Goal: Communication & Community: Answer question/provide support

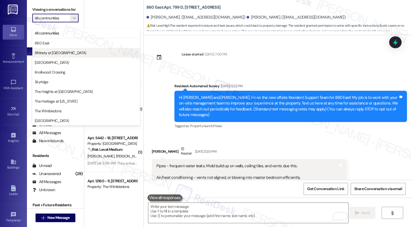
click at [45, 51] on span "8Ninety at [GEOGRAPHIC_DATA]" at bounding box center [60, 52] width 51 height 5
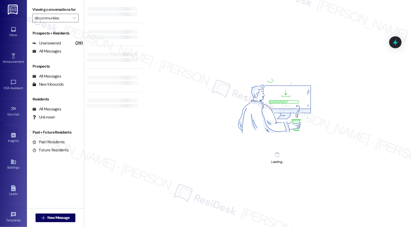
type input "8Ninety at [GEOGRAPHIC_DATA]"
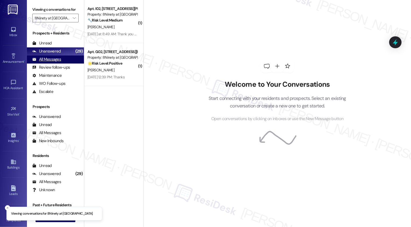
click at [64, 63] on div "All Messages (undefined)" at bounding box center [55, 59] width 57 height 8
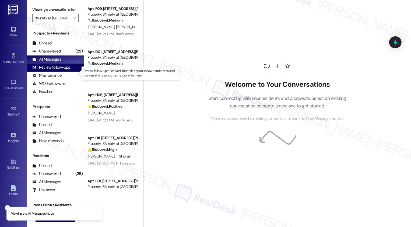
click at [59, 70] on div "Review follow-ups (undefined)" at bounding box center [55, 67] width 57 height 8
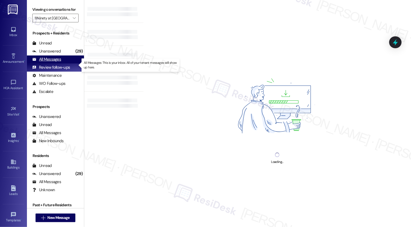
click at [68, 63] on div "All Messages (undefined)" at bounding box center [55, 59] width 57 height 8
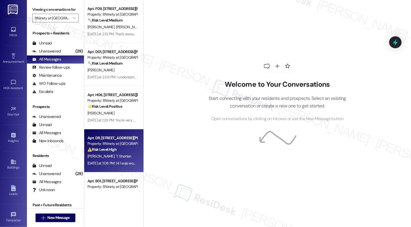
click at [125, 146] on div "Property: 8Ninety at [GEOGRAPHIC_DATA]" at bounding box center [112, 144] width 50 height 6
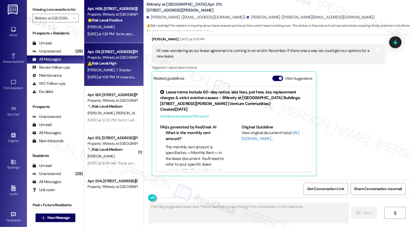
scroll to position [89, 0]
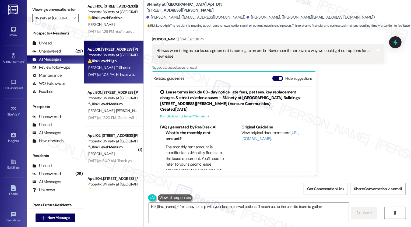
click at [64, 213] on div " New Message" at bounding box center [56, 217] width 40 height 13
type textarea "Hi {{first_name}}! I'm happy to help with your lease renewal options. I'll reac…"
click at [63, 216] on span "New Message" at bounding box center [58, 218] width 22 height 6
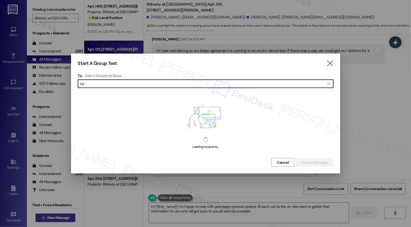
type input "[PERSON_NAME]"
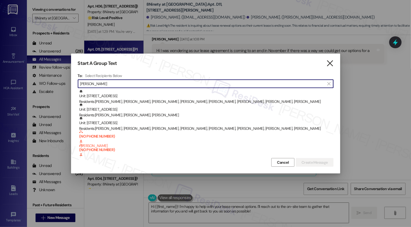
click at [332, 62] on icon "" at bounding box center [329, 64] width 7 height 6
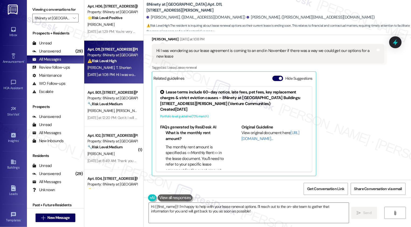
scroll to position [72, 0]
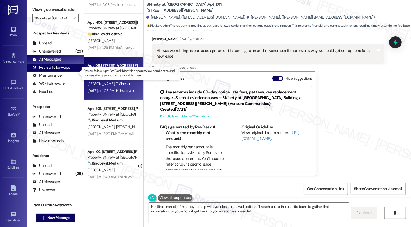
click at [62, 70] on div "Review follow-ups" at bounding box center [51, 68] width 38 height 6
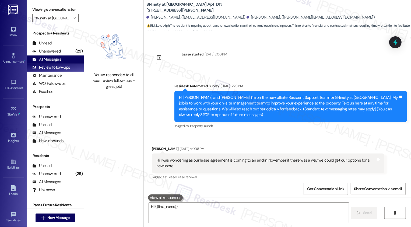
click at [61, 63] on div "All Messages (undefined)" at bounding box center [55, 59] width 57 height 8
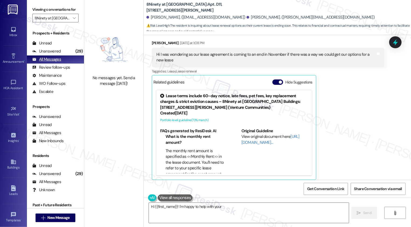
scroll to position [110, 0]
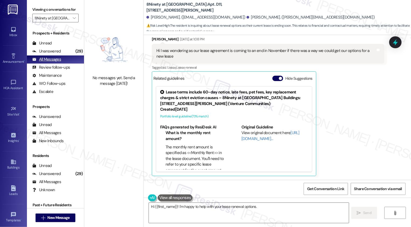
type textarea "Hi {{first_name}}! I'm happy to help with your lease renewal options. I'll"
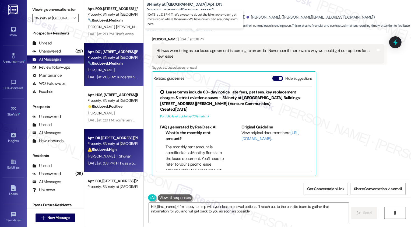
type textarea "Hi {{first_name}}! I'm happy to help with your lease renewal options. I'll reac…"
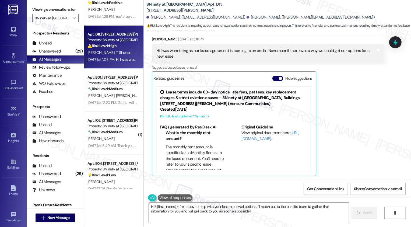
scroll to position [109, 0]
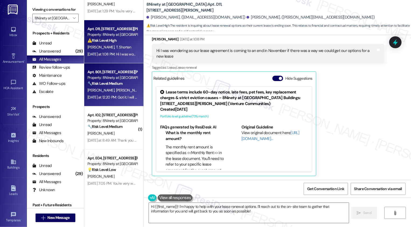
click at [113, 98] on div "[DATE] at 12:20 PM: Got it. I will update the team about the updated insurance.…" at bounding box center [267, 97] width 361 height 5
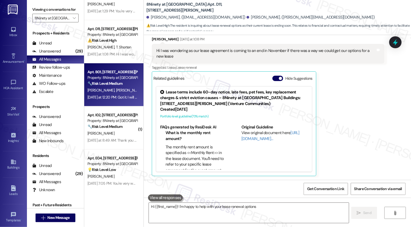
type textarea "Hi {{first_name}}! I'm happy to help with your lease renewal options."
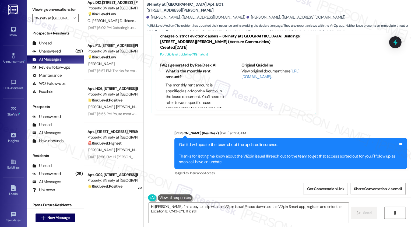
scroll to position [351, 0]
type textarea "Hi [PERSON_NAME], I'm happy to help with the VIZpin issue! Please download the …"
click at [64, 214] on button " New Message" at bounding box center [56, 217] width 40 height 9
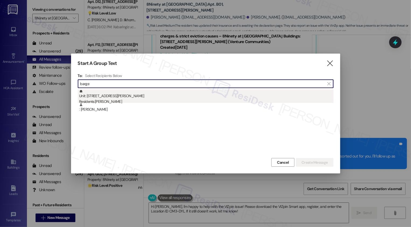
type input "barge"
click at [108, 98] on div "Unit: [STREET_ADDRESS][PERSON_NAME] Residents: [PERSON_NAME]" at bounding box center [206, 96] width 254 height 15
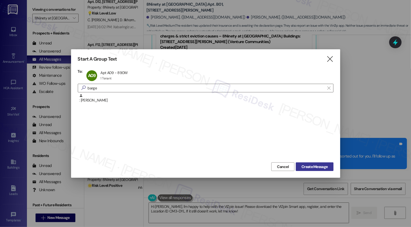
click at [306, 167] on span "Create Message" at bounding box center [314, 167] width 26 height 6
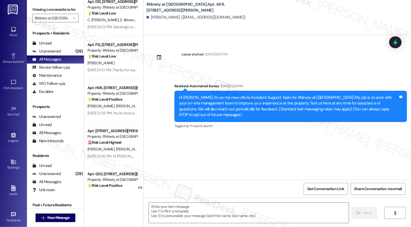
type textarea "Fetching suggested responses. Please feel free to read through the conversation…"
click at [65, 216] on span "New Message" at bounding box center [58, 218] width 22 height 6
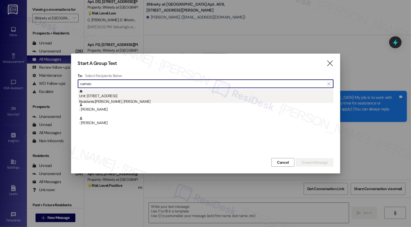
type input "carneo"
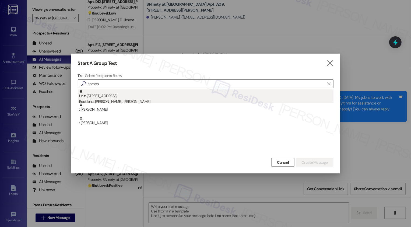
click at [138, 99] on div "Residents: [PERSON_NAME], [PERSON_NAME]" at bounding box center [206, 102] width 254 height 6
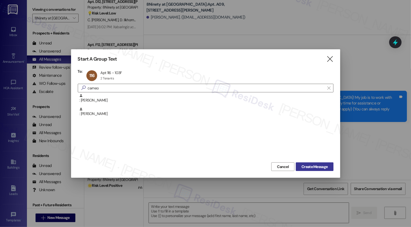
click at [315, 167] on span "Create Message" at bounding box center [314, 167] width 26 height 6
click at [308, 166] on div "Lease started [DATE] 8:00 PM Survey, sent via SMS Residesk Automated Survey [DA…" at bounding box center [277, 107] width 267 height 145
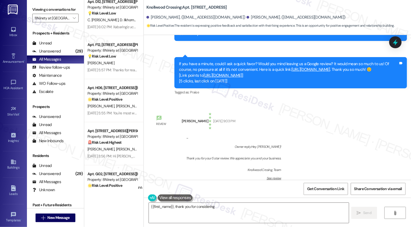
scroll to position [361, 0]
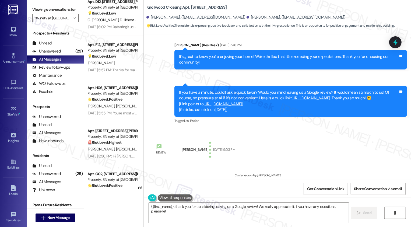
click at [242, 107] on link "[URL][DOMAIN_NAME]" at bounding box center [222, 103] width 39 height 5
type textarea "{{first_name}}, thank you for considering leaving us a Google review! We really…"
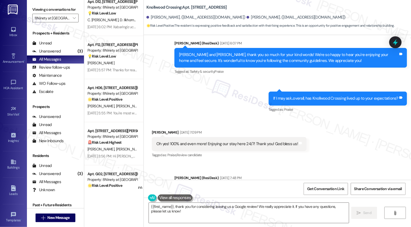
scroll to position [221, 0]
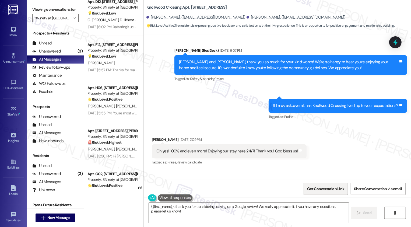
click at [325, 188] on span "Get Conversation Link" at bounding box center [325, 189] width 37 height 6
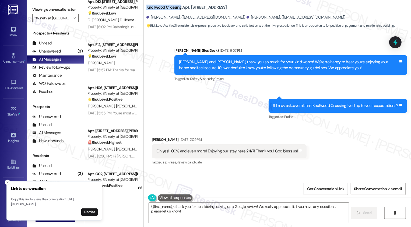
drag, startPoint x: 143, startPoint y: 8, endPoint x: 178, endPoint y: 8, distance: 34.4
click at [178, 8] on b "Knollwood Crossing: Apt. [STREET_ADDRESS]" at bounding box center [186, 8] width 80 height 6
copy b "Knollwood Crossing"
click at [90, 211] on button "Dismiss" at bounding box center [89, 212] width 16 height 8
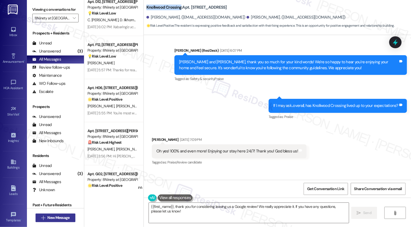
click at [64, 219] on span "New Message" at bounding box center [58, 218] width 22 height 6
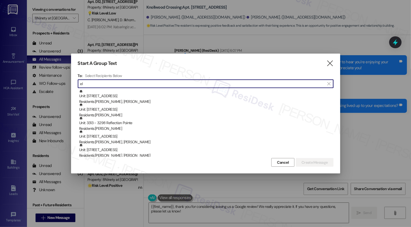
type input "e"
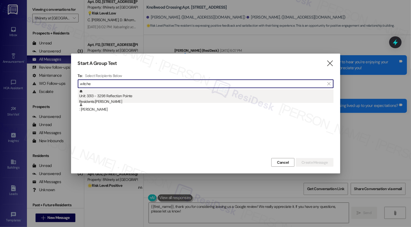
type input "witche"
click at [117, 100] on div "Residents: [PERSON_NAME]" at bounding box center [206, 102] width 254 height 6
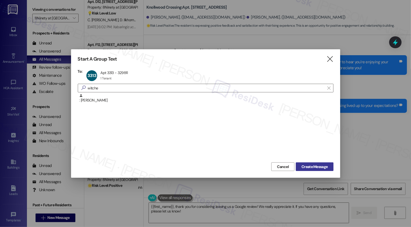
click at [321, 165] on span "Create Message" at bounding box center [314, 167] width 26 height 6
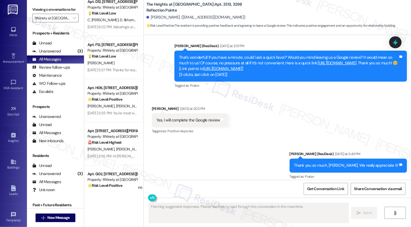
scroll to position [445, 0]
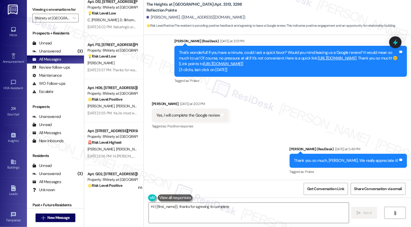
click at [242, 64] on link "[URL][DOMAIN_NAME]" at bounding box center [222, 63] width 39 height 5
type textarea "Hi {{first_name}}, thanks for agreeing to complete the Google review! We apprec…"
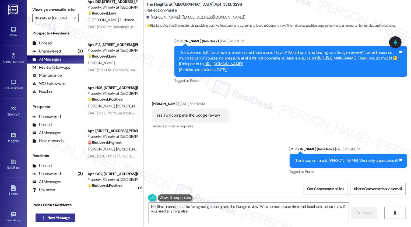
click at [65, 216] on span "New Message" at bounding box center [58, 218] width 22 height 6
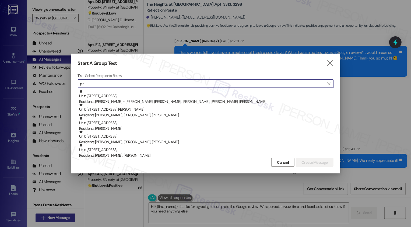
type input "p"
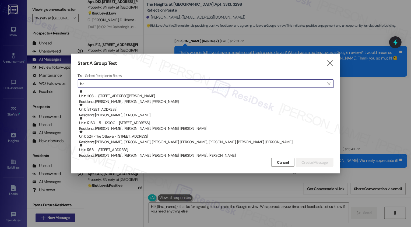
type input "b"
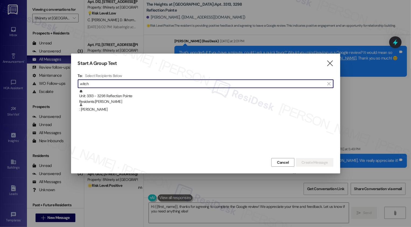
type input "witch"
click at [325, 62] on div "Start A Group Text " at bounding box center [206, 63] width 256 height 6
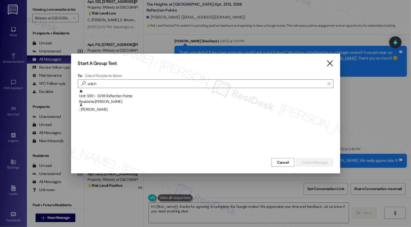
click at [330, 65] on icon "" at bounding box center [329, 64] width 7 height 6
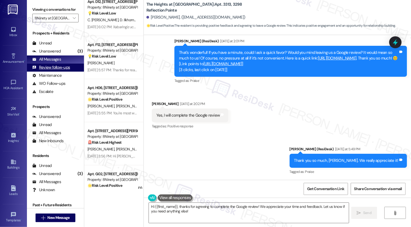
click at [57, 70] on div "Review follow-ups" at bounding box center [51, 68] width 38 height 6
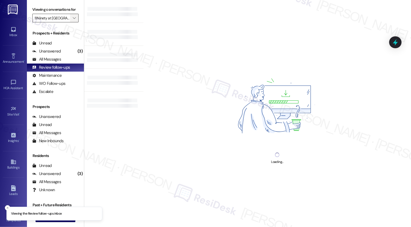
click at [73, 20] on icon "" at bounding box center [74, 18] width 3 height 4
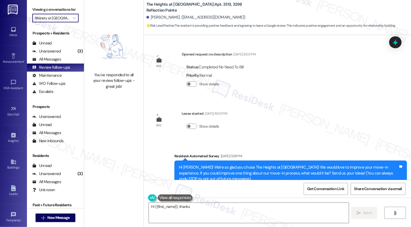
scroll to position [399, 0]
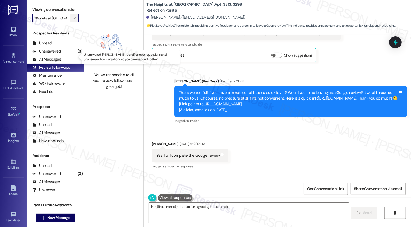
click at [73, 22] on span "" at bounding box center [74, 18] width 5 height 9
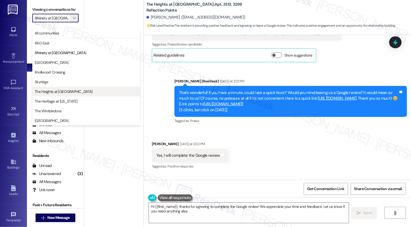
type textarea "Hi {{first_name}}, thanks for agreeing to complete the Google review! We apprec…"
click at [55, 91] on span "The Heights at [GEOGRAPHIC_DATA]" at bounding box center [64, 91] width 58 height 5
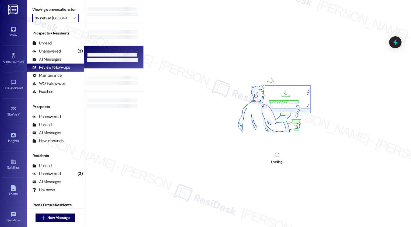
type input "The Heights at [GEOGRAPHIC_DATA]"
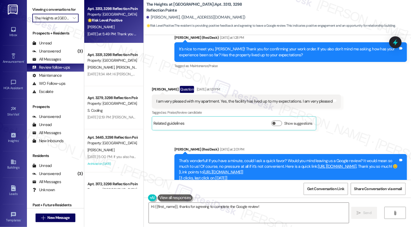
scroll to position [399, 0]
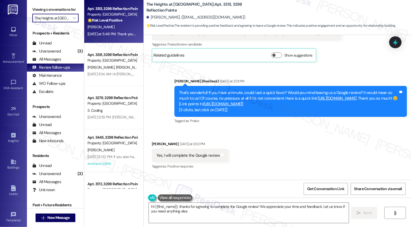
type textarea "Hi {{first_name}}, thanks for agreeing to complete the Google review! We apprec…"
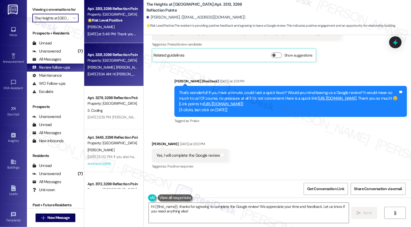
click at [120, 74] on div "[DATE] 11:34 AM: Hi [PERSON_NAME]! I'm glad to hear you're enjoying your time a…" at bounding box center [286, 74] width 399 height 5
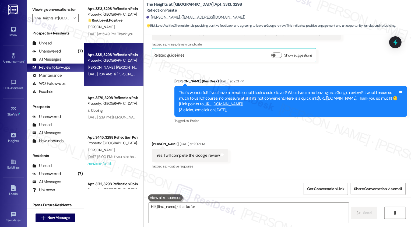
type textarea "Hi {{first_name}}, thanks for agreeing"
click at [120, 74] on div "[DATE] 11:34 AM: Hi [PERSON_NAME]! I'm glad to hear you're enjoying your time a…" at bounding box center [286, 74] width 399 height 5
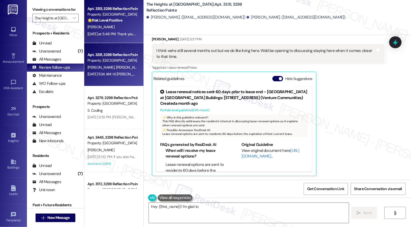
scroll to position [764, 0]
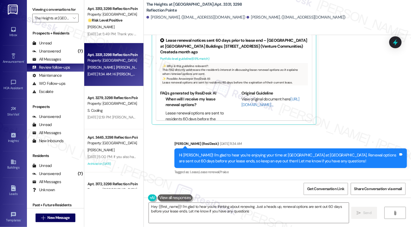
type textarea "Hey {{first_name}}! I'm glad to hear you're thinking about renewing. Just a hea…"
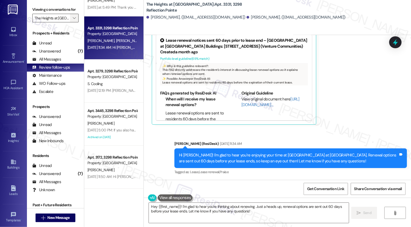
scroll to position [0, 0]
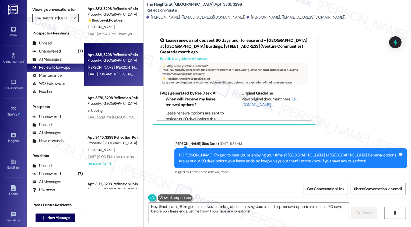
click at [72, 21] on span "" at bounding box center [74, 18] width 5 height 9
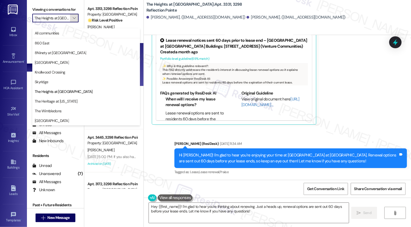
scroll to position [0, 10]
click at [65, 32] on span "All communities" at bounding box center [86, 32] width 103 height 5
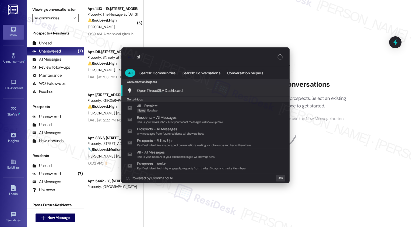
type input "sla"
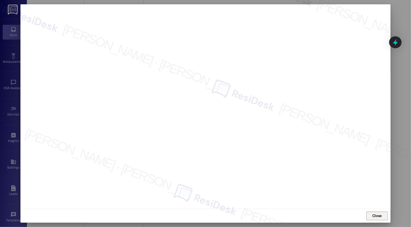
click at [373, 213] on span "Close" at bounding box center [377, 216] width 12 height 8
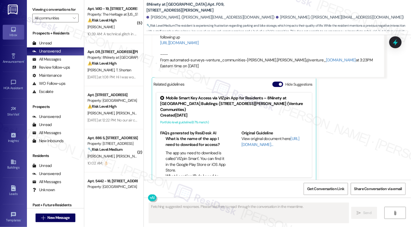
scroll to position [615, 0]
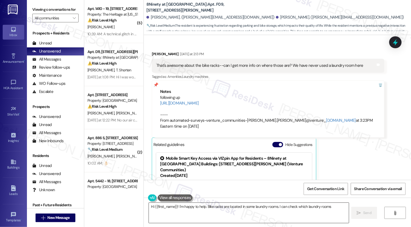
click at [190, 210] on textarea "Hi {{first_name}}! I'm happy to help. Bike racks are located in some laundry ro…" at bounding box center [249, 213] width 200 height 20
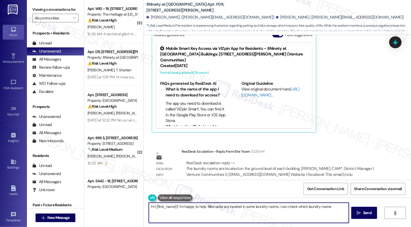
click at [201, 210] on textarea "Hi {{first_name}}! I'm happy to help. Bike racks are located in some laundry ro…" at bounding box center [249, 213] width 200 height 20
click at [205, 210] on textarea "Hi {{first_name}}! I'm happy to help. Bike racks are located in some laundry ro…" at bounding box center [249, 213] width 200 height 20
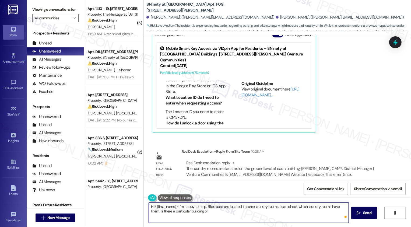
click at [240, 207] on textarea "Hi {{first_name}}! I'm happy to help. Bike racks are located in some laundry ro…" at bounding box center [249, 213] width 200 height 20
click at [222, 214] on textarea "Hi {{first_name}}! I'm happy to help. Bike racks are located in some laundry ro…" at bounding box center [249, 213] width 200 height 20
click at [213, 218] on textarea "Hi {{first_name}}! I'm happy to help. Bike racks are located in some laundry ro…" at bounding box center [249, 213] width 200 height 20
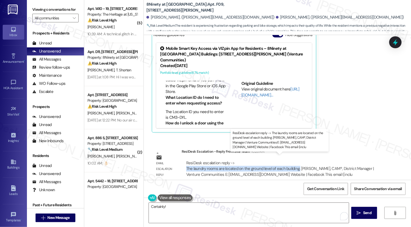
drag, startPoint x: 183, startPoint y: 163, endPoint x: 294, endPoint y: 163, distance: 111.4
click at [294, 163] on div "ResiDesk escalation reply -> The laundry rooms are located on the ground level …" at bounding box center [280, 168] width 188 height 17
copy div "The laundry rooms are located on the ground level of each building."
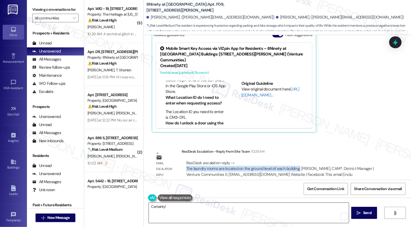
click at [218, 207] on textarea "Certainly!" at bounding box center [249, 213] width 200 height 20
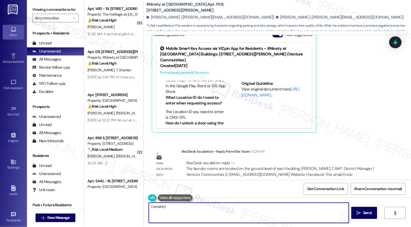
paste textarea "The laundry rooms are located on the ground level of each building."
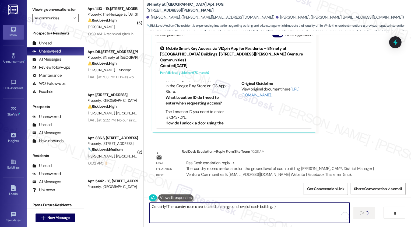
type textarea "Certainly! The laundry rooms are located on the ground level of each building. …"
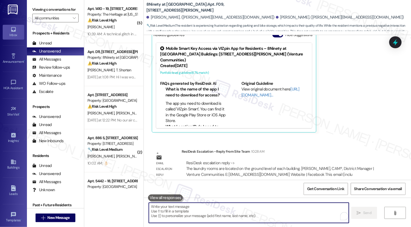
scroll to position [675, 0]
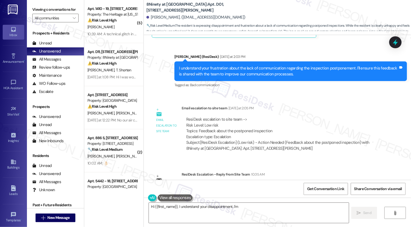
scroll to position [836, 0]
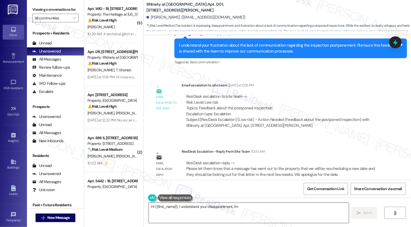
click at [194, 214] on textarea "Hi {{first_name}}, I understand your disappointment. I'm happy to pass along yo…" at bounding box center [249, 213] width 200 height 20
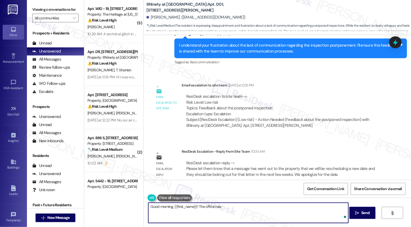
paste textarea "a message has went out to the property that we will be rescheduling a new date …"
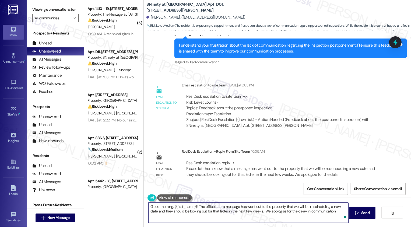
click at [220, 207] on textarea "Good morning, {{first_name}}! The office has a message has went out to the prop…" at bounding box center [248, 213] width 200 height 20
click at [220, 207] on textarea "Good morning, {{first_name}}! The office has updated me that a message has went…" at bounding box center [248, 213] width 200 height 20
click at [272, 207] on textarea "Good morning, {{first_name}}! The office has updated me that a message has went…" at bounding box center [248, 213] width 200 height 20
click at [319, 207] on textarea "Good morning, {{first_name}}! The office has updated me that a message has gone…" at bounding box center [248, 213] width 200 height 20
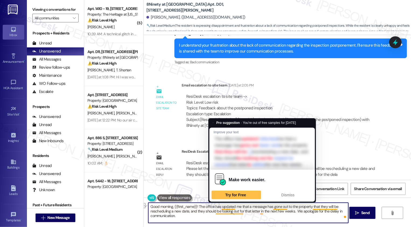
drag, startPoint x: 187, startPoint y: 211, endPoint x: 227, endPoint y: 210, distance: 39.8
click at [227, 210] on textarea "Good morning, {{first_name}}! The office has updated me that a message has gone…" at bounding box center [248, 213] width 200 height 20
click at [225, 212] on textarea "Good morning, {{first_name}}! The office has updated me that a message has gone…" at bounding box center [248, 213] width 200 height 20
click at [231, 212] on textarea "Good morning, {{first_name}}! The office has updated me that a message has gone…" at bounding box center [248, 213] width 200 height 20
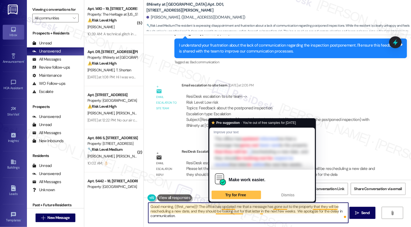
click at [218, 213] on textarea "Good morning, {{first_name}}! The office has updated me that a message has gone…" at bounding box center [248, 213] width 200 height 20
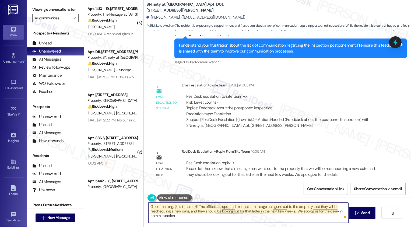
click at [214, 210] on textarea "Good morning, {{first_name}}! The office has updated me that a message has gone…" at bounding box center [248, 213] width 200 height 20
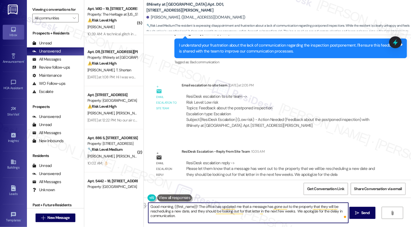
drag, startPoint x: 241, startPoint y: 211, endPoint x: 194, endPoint y: 211, distance: 46.8
click at [194, 211] on textarea "Good morning, {{first_name}}! The office has updated me that a message has gone…" at bounding box center [248, 213] width 200 height 20
click at [232, 212] on textarea "Good morning, {{first_name}}! The office has updated me that a message has gone…" at bounding box center [248, 213] width 200 height 20
click at [232, 217] on textarea "Good morning, {{first_name}}! The office has updated me that a message has gone…" at bounding box center [248, 213] width 200 height 20
click at [293, 212] on textarea "Good morning, {{first_name}}! The office has updated me that a message has gone…" at bounding box center [248, 213] width 200 height 20
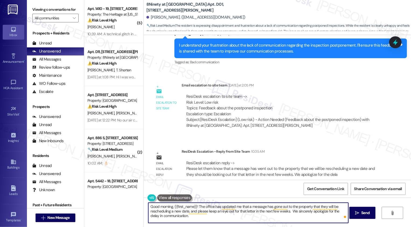
click at [216, 216] on textarea "Good morning, {{first_name}}! The office has updated me that a message has gone…" at bounding box center [248, 213] width 200 height 20
click at [287, 211] on textarea "Good morning, {{first_name}}! The office has updated me that a message has gone…" at bounding box center [248, 213] width 200 height 20
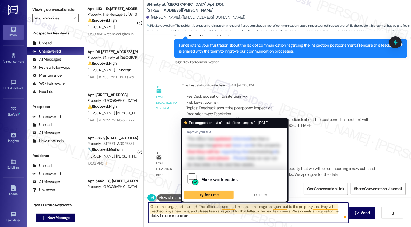
click at [212, 214] on textarea "Good morning, {{first_name}}! The office has updated me that a message has gone…" at bounding box center [248, 213] width 200 height 20
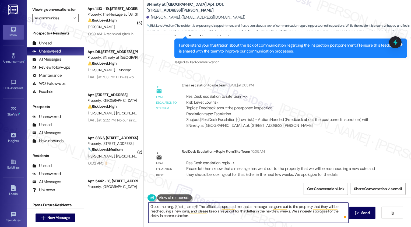
click at [242, 215] on textarea "Good morning, {{first_name}}! The office has updated me that a message has gone…" at bounding box center [248, 213] width 200 height 20
type textarea "Good morning, {{first_name}}! The office has updated me that a message has gone…"
click at [365, 215] on span "Send" at bounding box center [365, 213] width 8 height 6
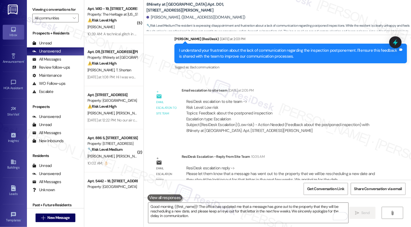
scroll to position [880, 0]
